Goal: Find specific page/section: Find specific page/section

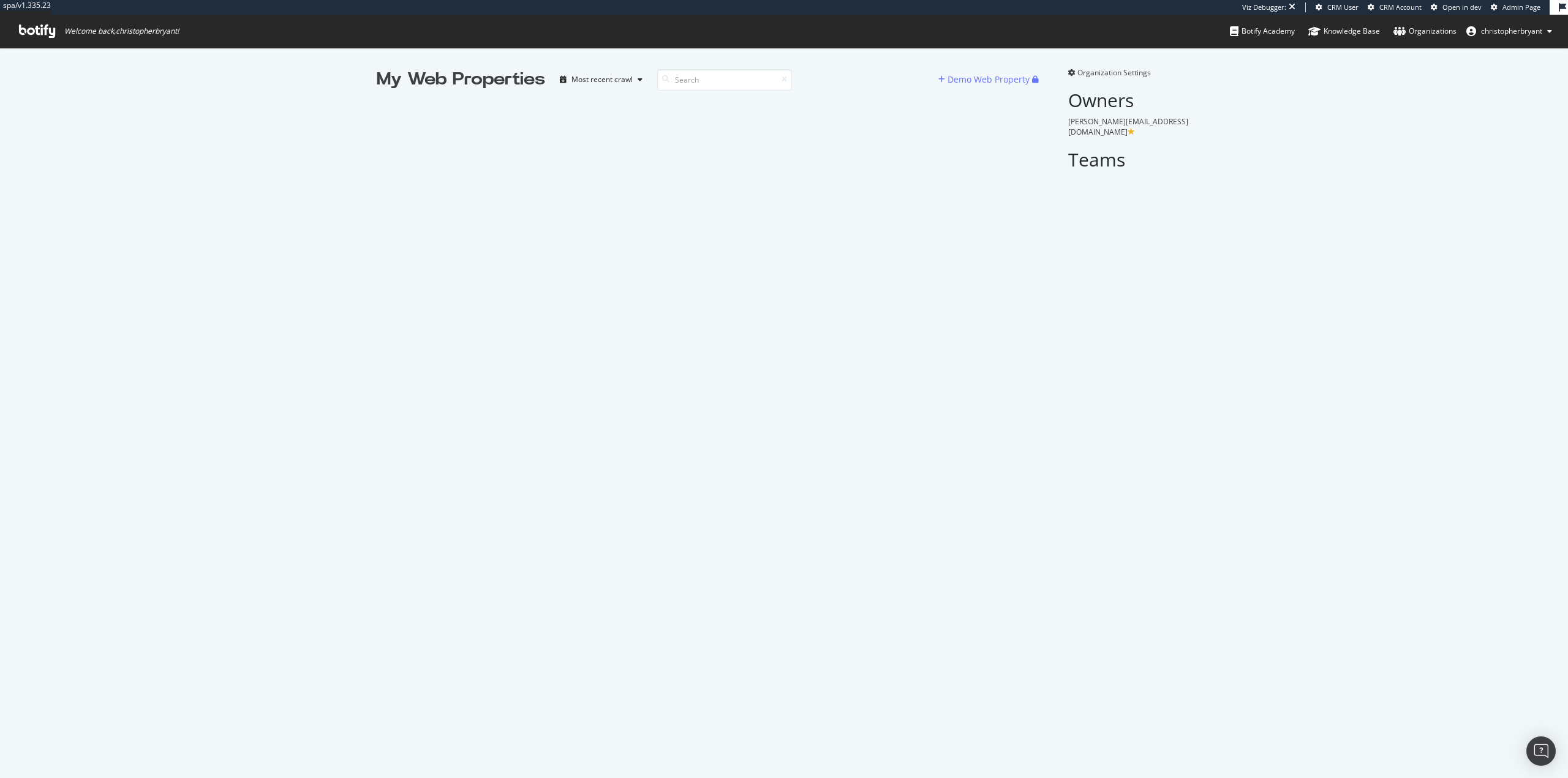
scroll to position [769, 1549]
click at [1514, 6] on span "Admin Page" at bounding box center [1521, 7] width 38 height 9
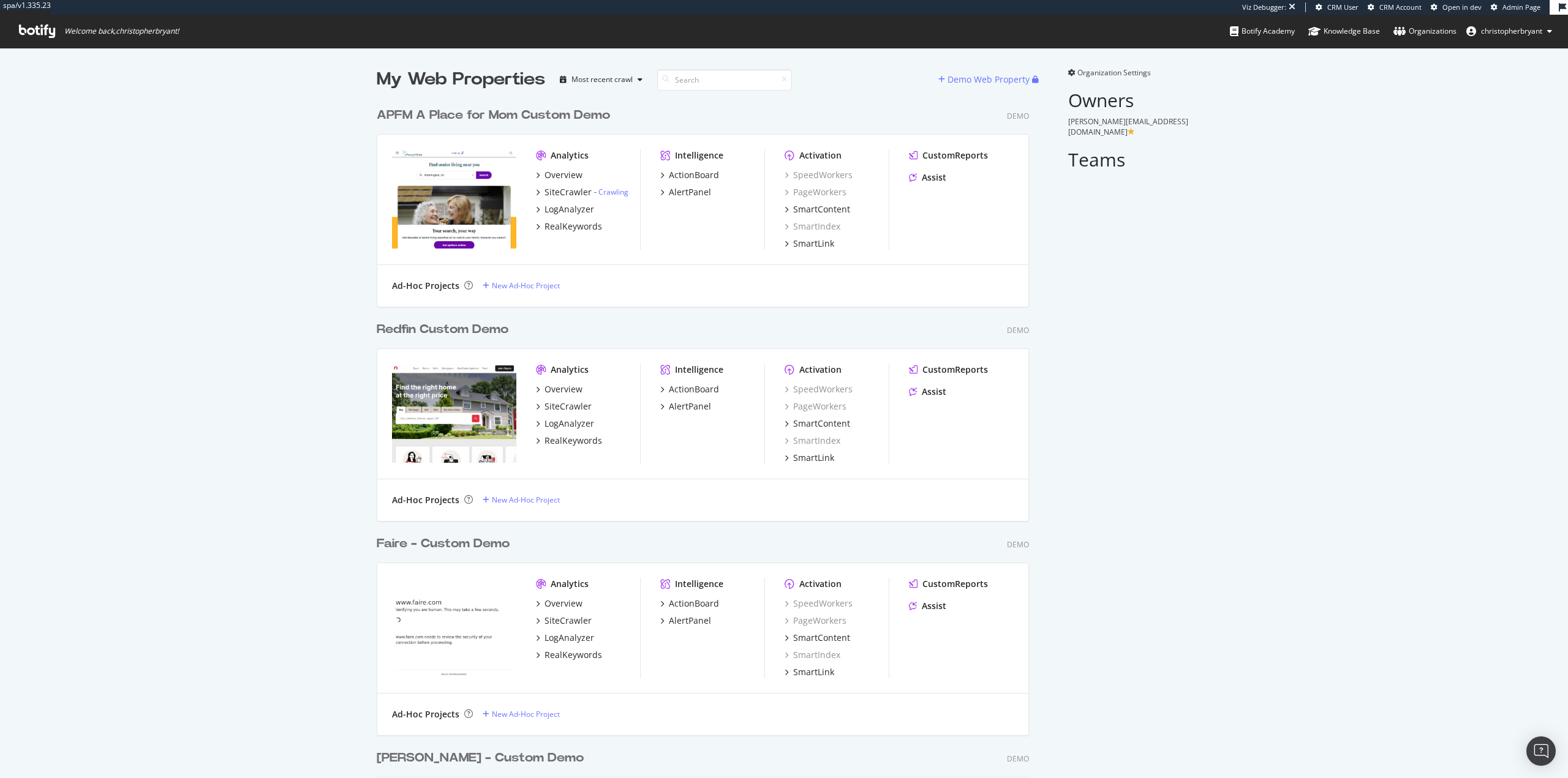
scroll to position [6663, 653]
click at [719, 76] on input at bounding box center [724, 79] width 135 height 21
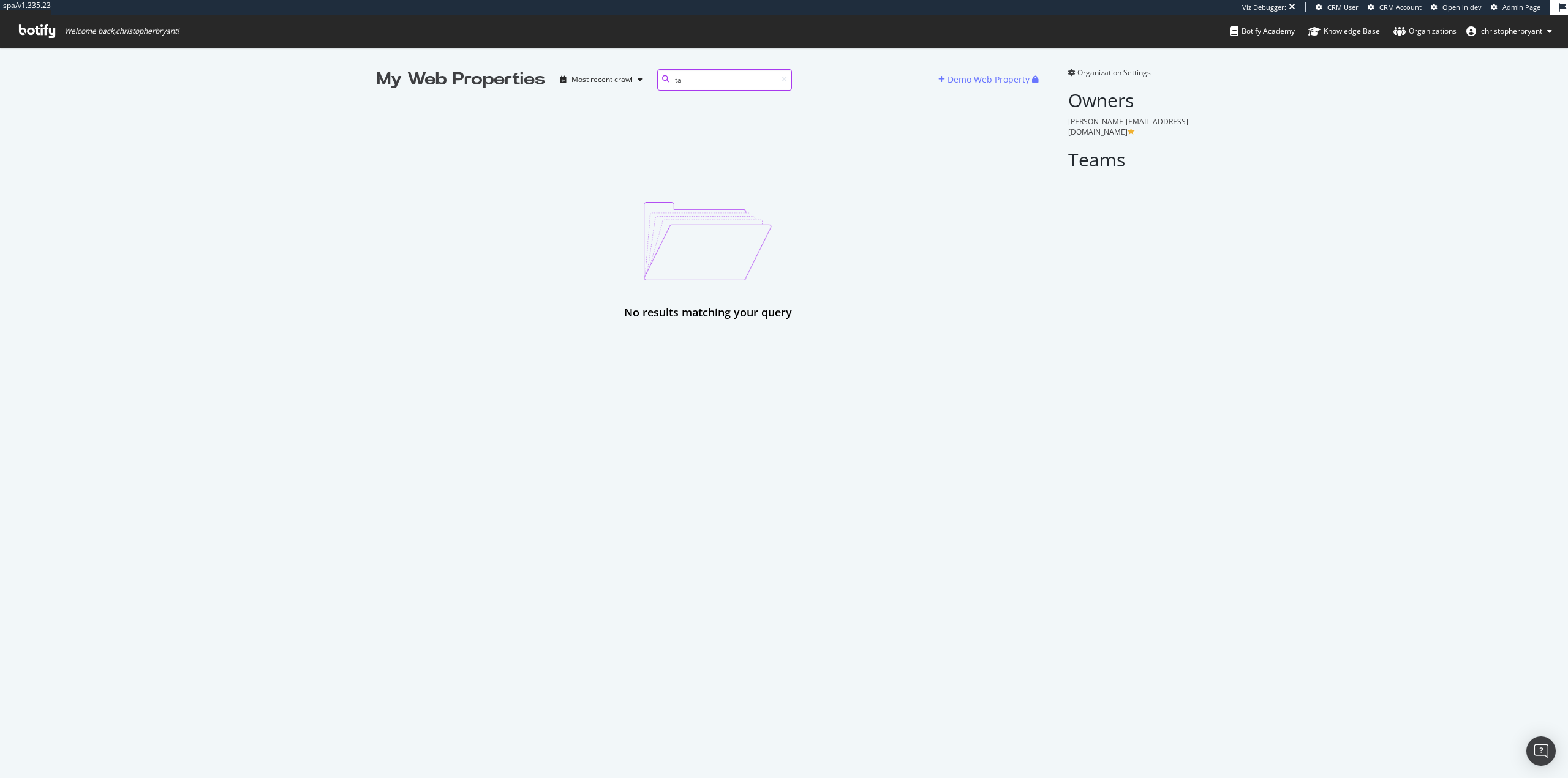
type input "t"
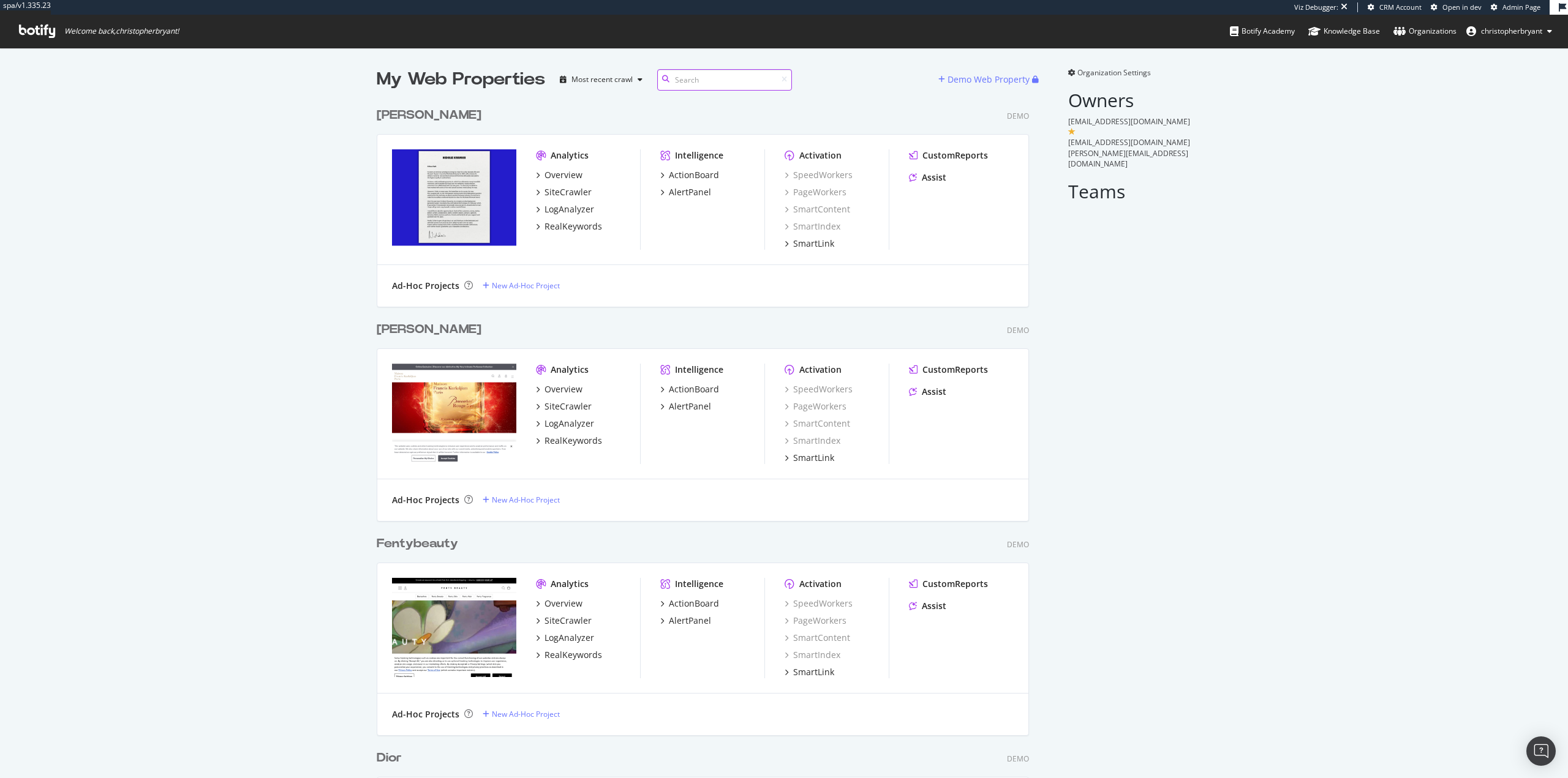
scroll to position [769, 1549]
click at [705, 80] on input at bounding box center [724, 79] width 135 height 21
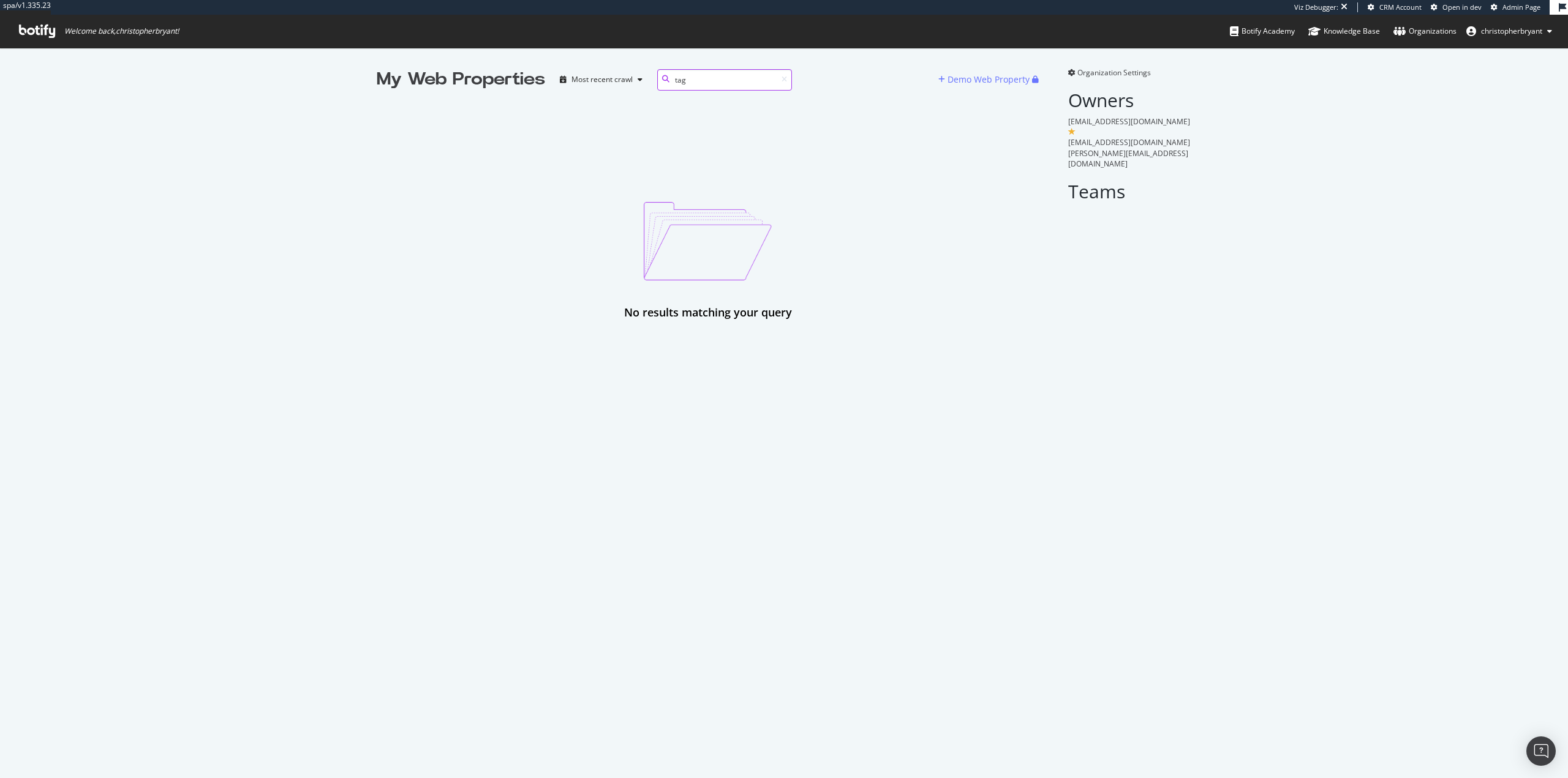
type input "tag"
